Goal: Book appointment/travel/reservation

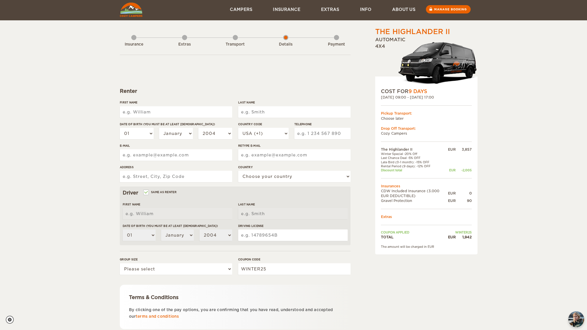
scroll to position [2, 0]
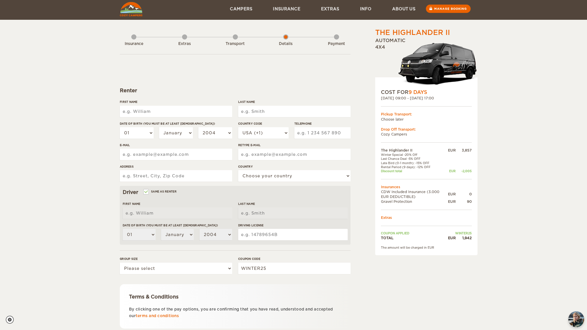
click at [159, 109] on input "First Name" at bounding box center [176, 111] width 112 height 11
type input "[PERSON_NAME]"
type input "Kubo"
type input "[STREET_ADDRESS]"
select select "222"
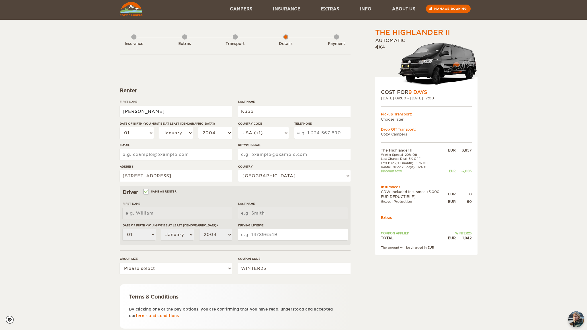
type input "[PERSON_NAME]"
type input "Kubo"
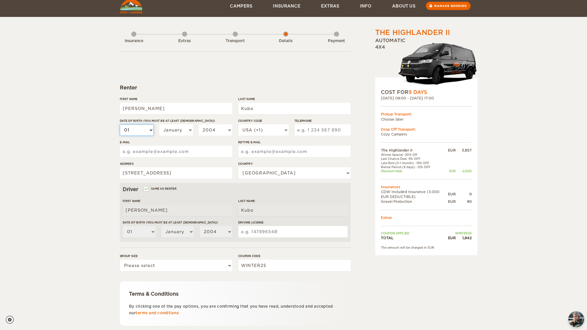
click at [138, 133] on select "01 02 03 04 05 06 07 08 09 10 11 12 13 14 15 16 17 18 19 20 21 22 23 24 25 26 2…" at bounding box center [137, 129] width 34 height 11
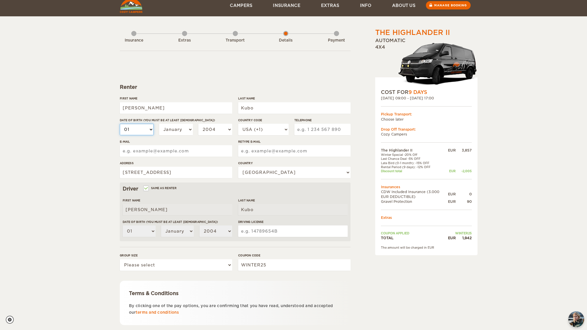
select select "08"
click at [120, 124] on select "01 02 03 04 05 06 07 08 09 10 11 12 13 14 15 16 17 18 19 20 21 22 23 24 25 26 2…" at bounding box center [137, 129] width 34 height 11
select select "08"
drag, startPoint x: 193, startPoint y: 123, endPoint x: 191, endPoint y: 126, distance: 3.3
click at [193, 124] on div "01 02 03 04 05 06 07 08 09 10 11 12 13 14 15 16 17 18 19 20 21 22 23 24 25 26 2…" at bounding box center [176, 132] width 112 height 16
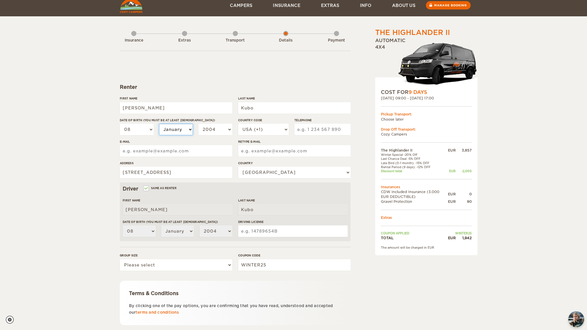
click at [185, 134] on select "January February March April May June July August September October November De…" at bounding box center [176, 129] width 34 height 11
select select "05"
click at [159, 124] on select "January February March April May June July August September October November De…" at bounding box center [176, 129] width 34 height 11
select select "05"
click at [215, 131] on select "2004 2003 2002 2001 2000 1999 1998 1997 1996 1995 1994 1993 1992 1991 1990 1989…" at bounding box center [215, 129] width 34 height 11
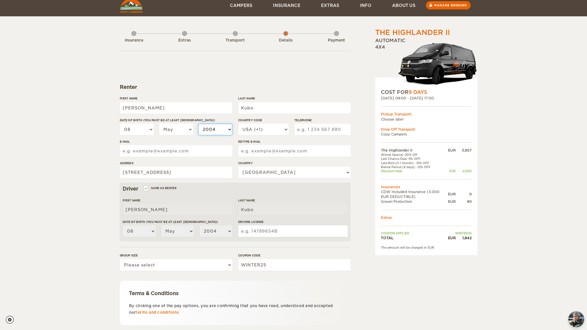
select select "1960"
click at [198, 124] on select "2004 2003 2002 2001 2000 1999 1998 1997 1996 1995 1994 1993 1992 1991 1990 1989…" at bounding box center [215, 129] width 34 height 11
select select "1960"
click at [183, 151] on input "E-mail" at bounding box center [176, 150] width 112 height 11
type input "kubo"
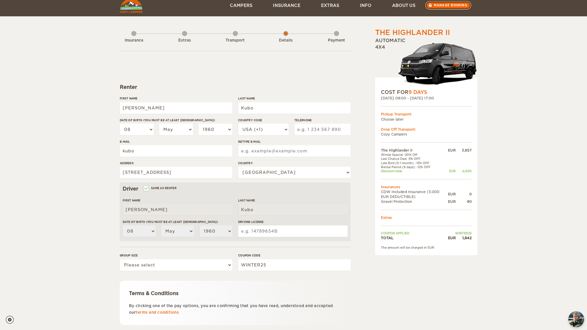
click at [438, 6] on link "Manage booking" at bounding box center [448, 5] width 46 height 9
